Goal: Transaction & Acquisition: Purchase product/service

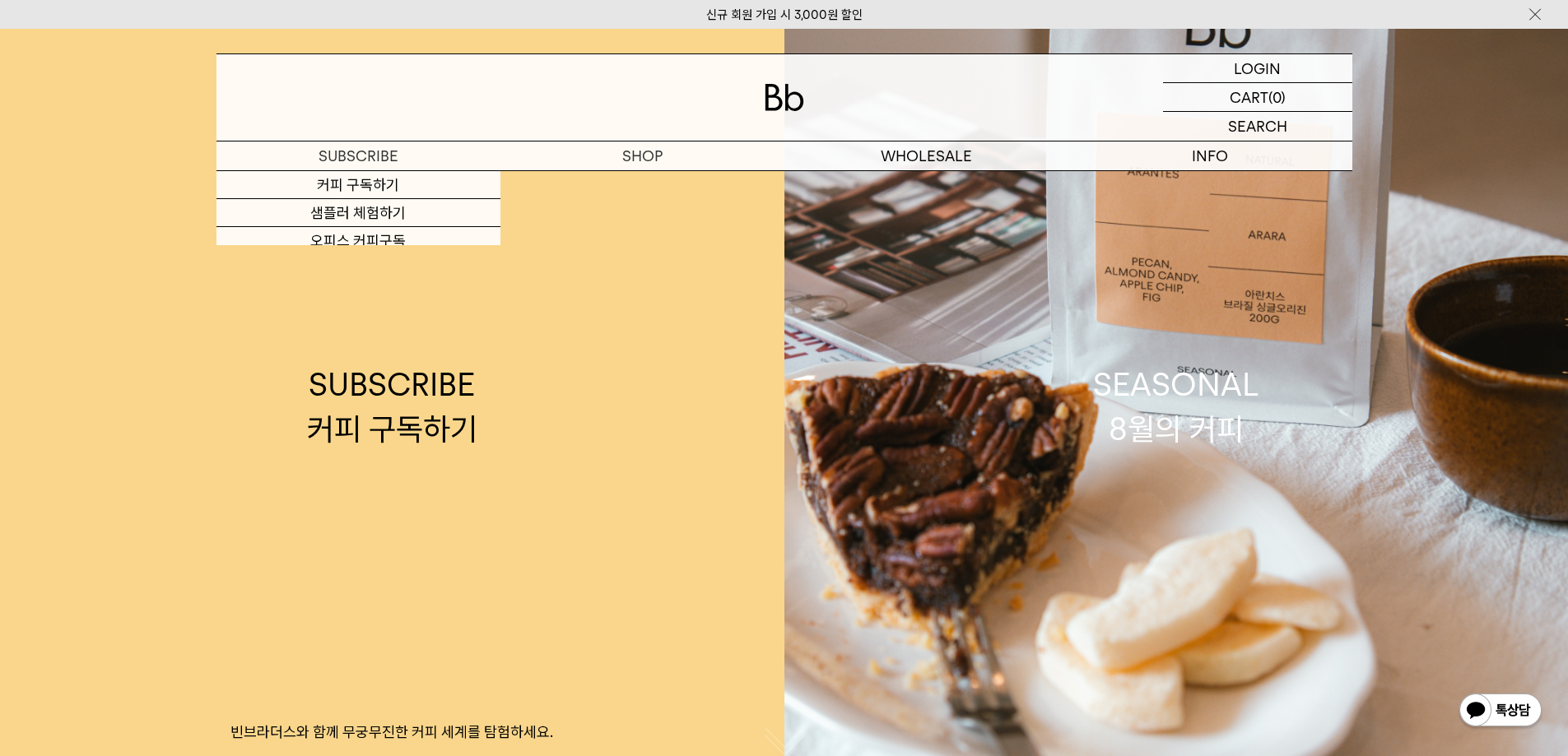
click at [0, 0] on p "숍" at bounding box center [0, 0] width 0 height 0
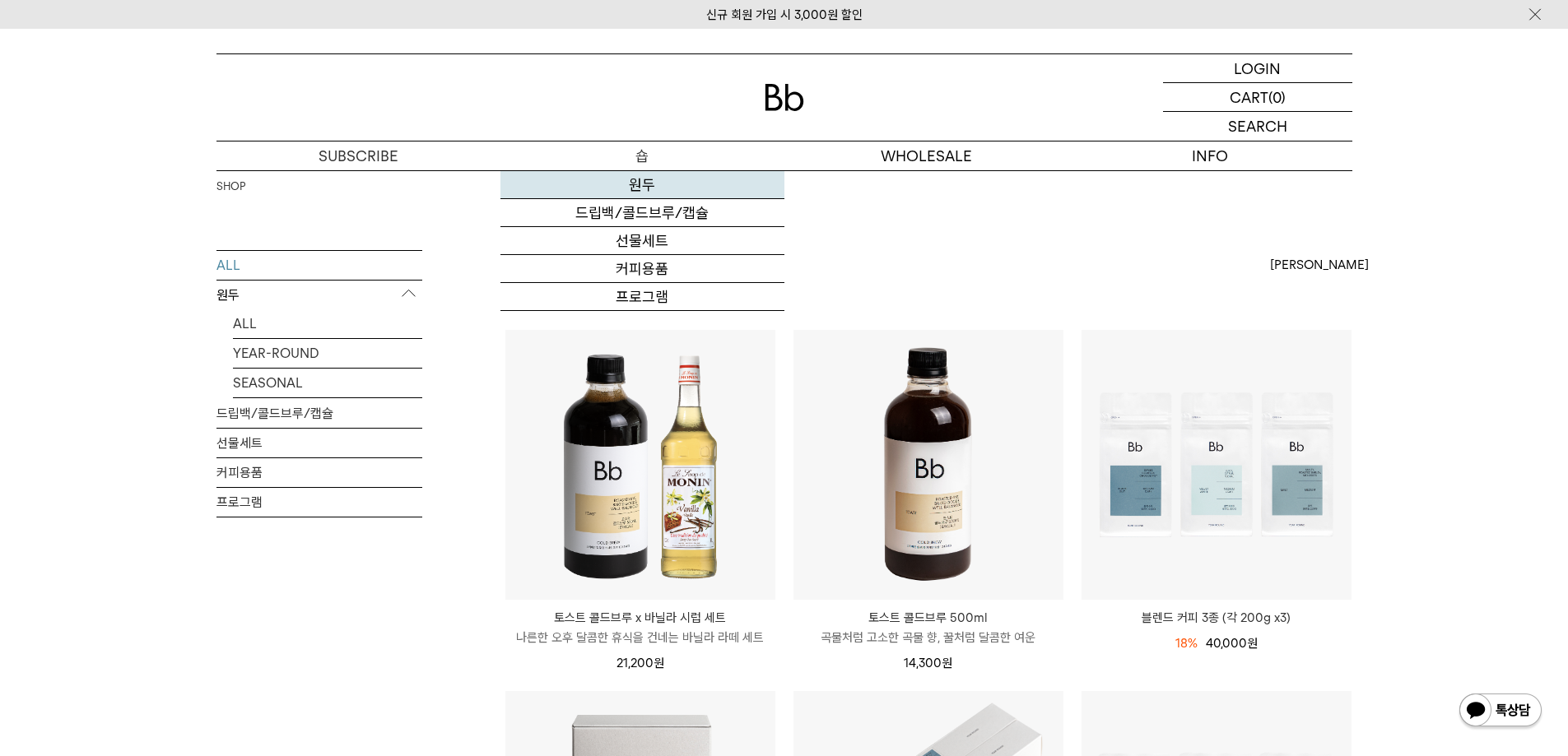
click at [632, 191] on link "원두" at bounding box center [642, 185] width 284 height 28
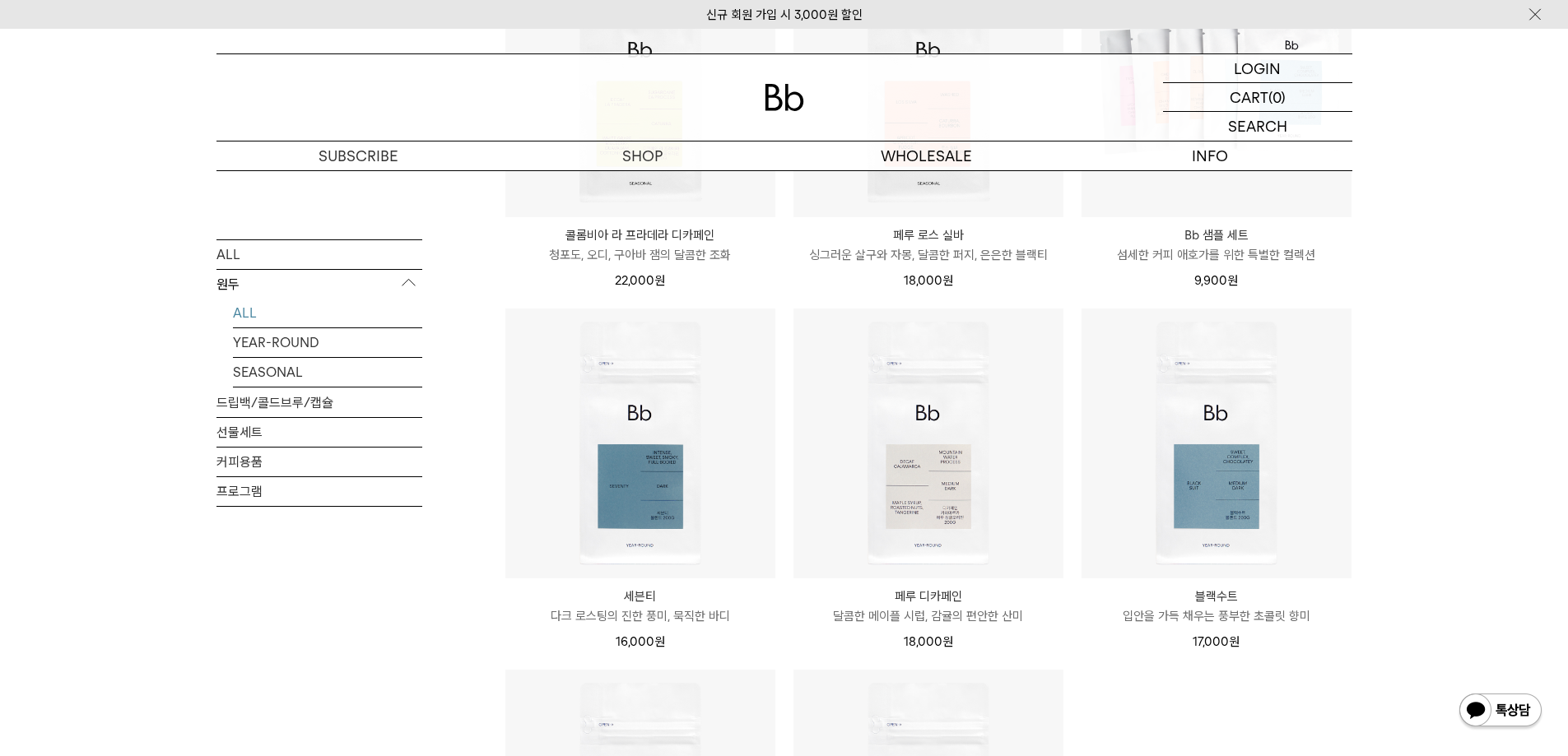
scroll to position [658, 0]
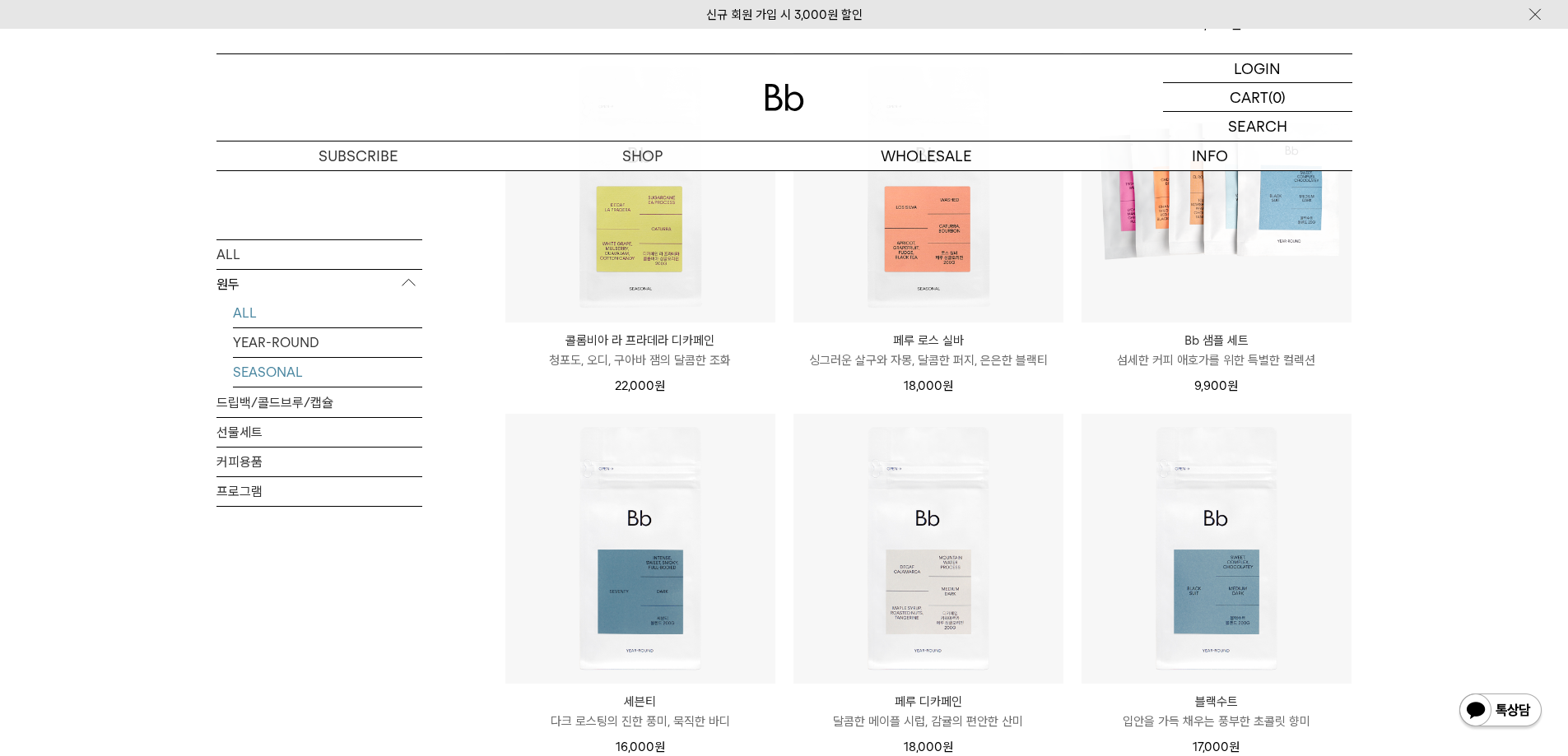
click at [283, 377] on link "SEASONAL" at bounding box center [327, 372] width 190 height 29
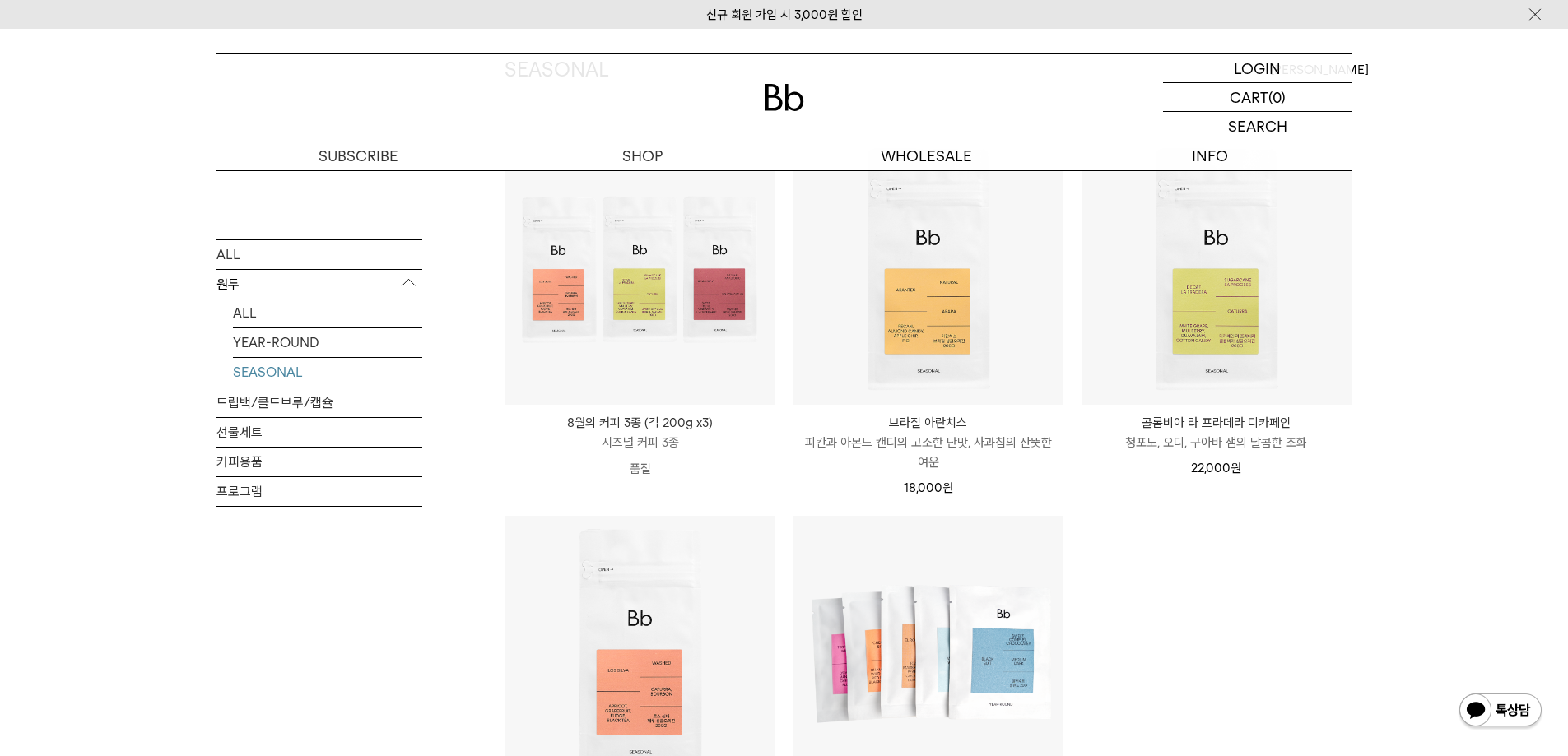
scroll to position [165, 0]
